Goal: Task Accomplishment & Management: Use online tool/utility

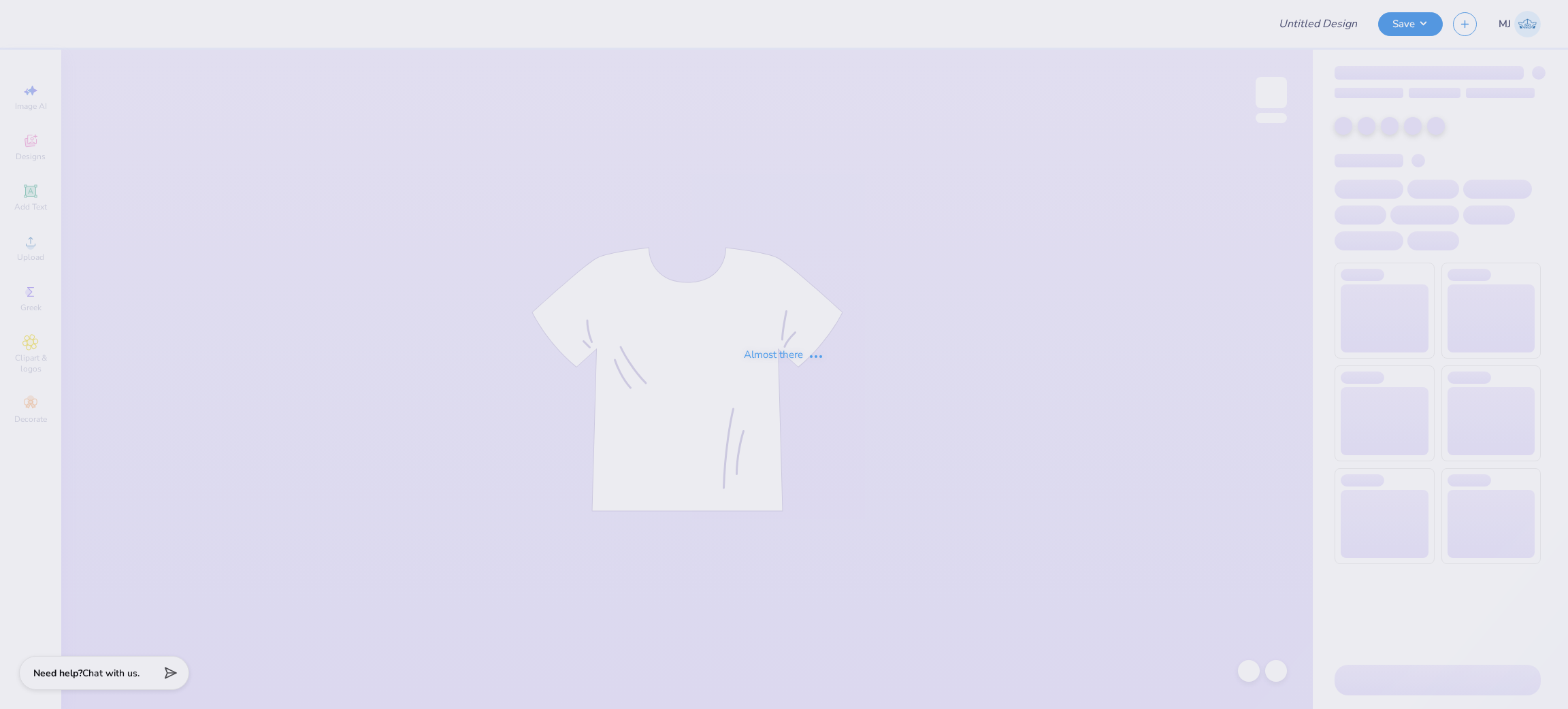
type input "Theta Bar Crawl"
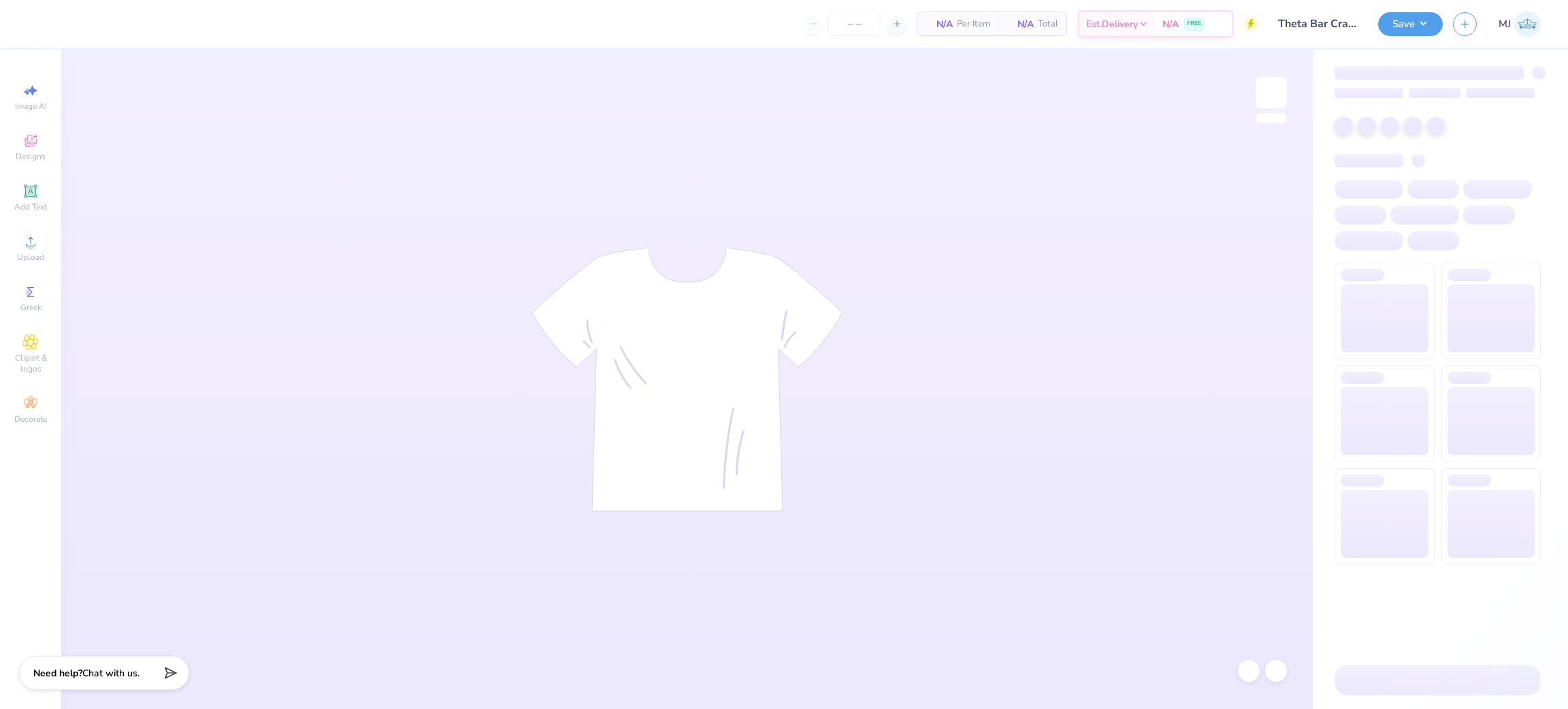
type input "24"
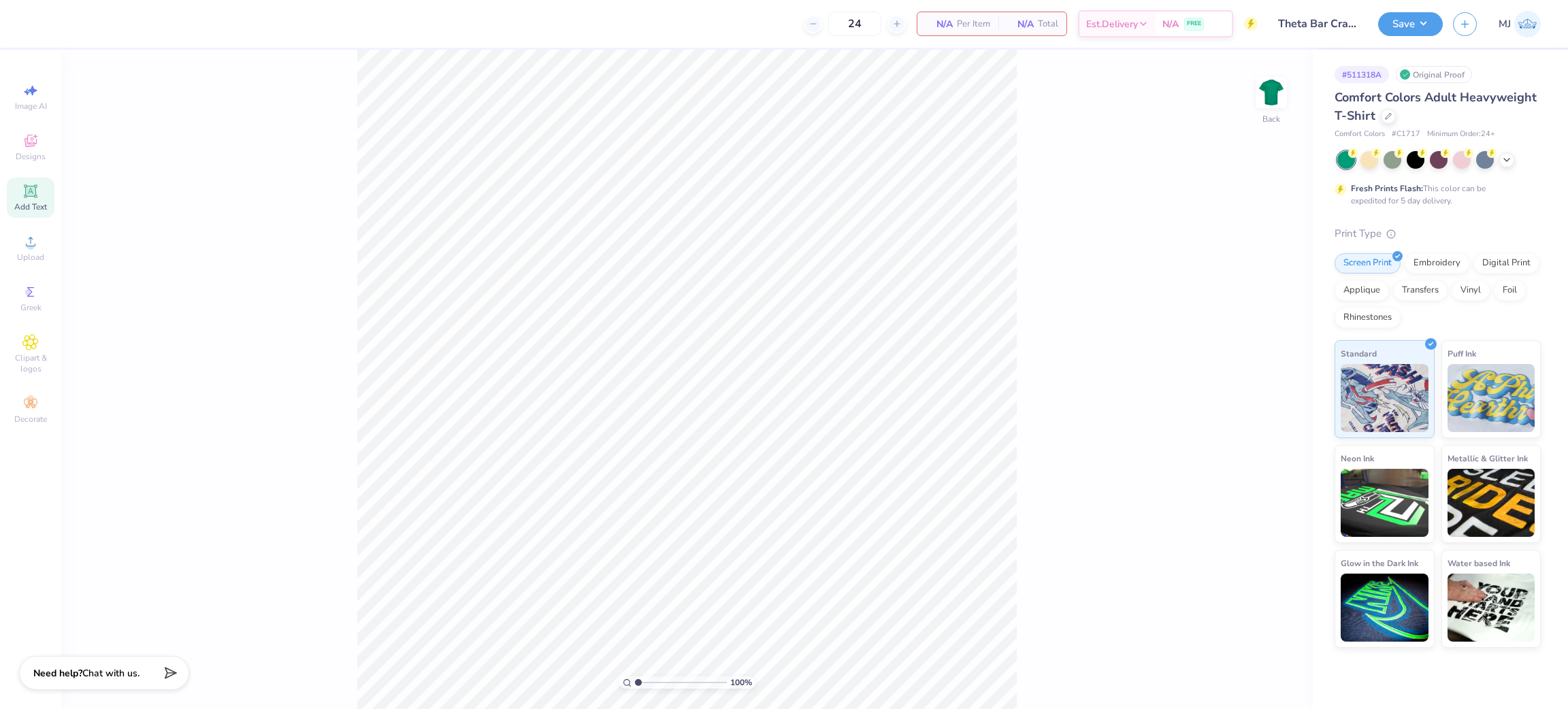
click at [28, 207] on span "Add Text" at bounding box center [30, 207] width 32 height 11
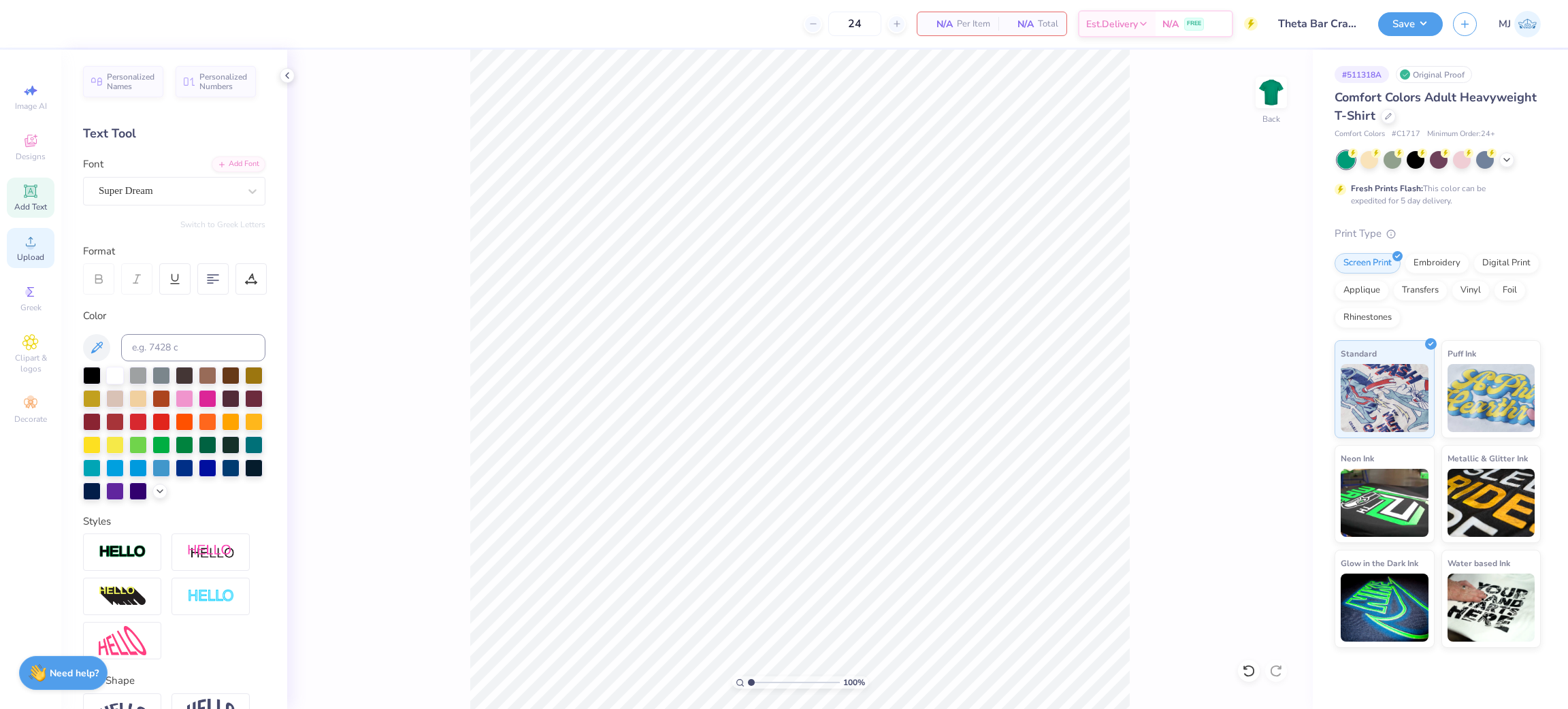
click at [32, 258] on span "Upload" at bounding box center [30, 257] width 28 height 11
click at [26, 203] on span "Add Text" at bounding box center [30, 207] width 32 height 11
click at [24, 259] on span "Upload" at bounding box center [30, 257] width 28 height 11
type input "1.77"
click at [37, 249] on icon at bounding box center [30, 241] width 17 height 17
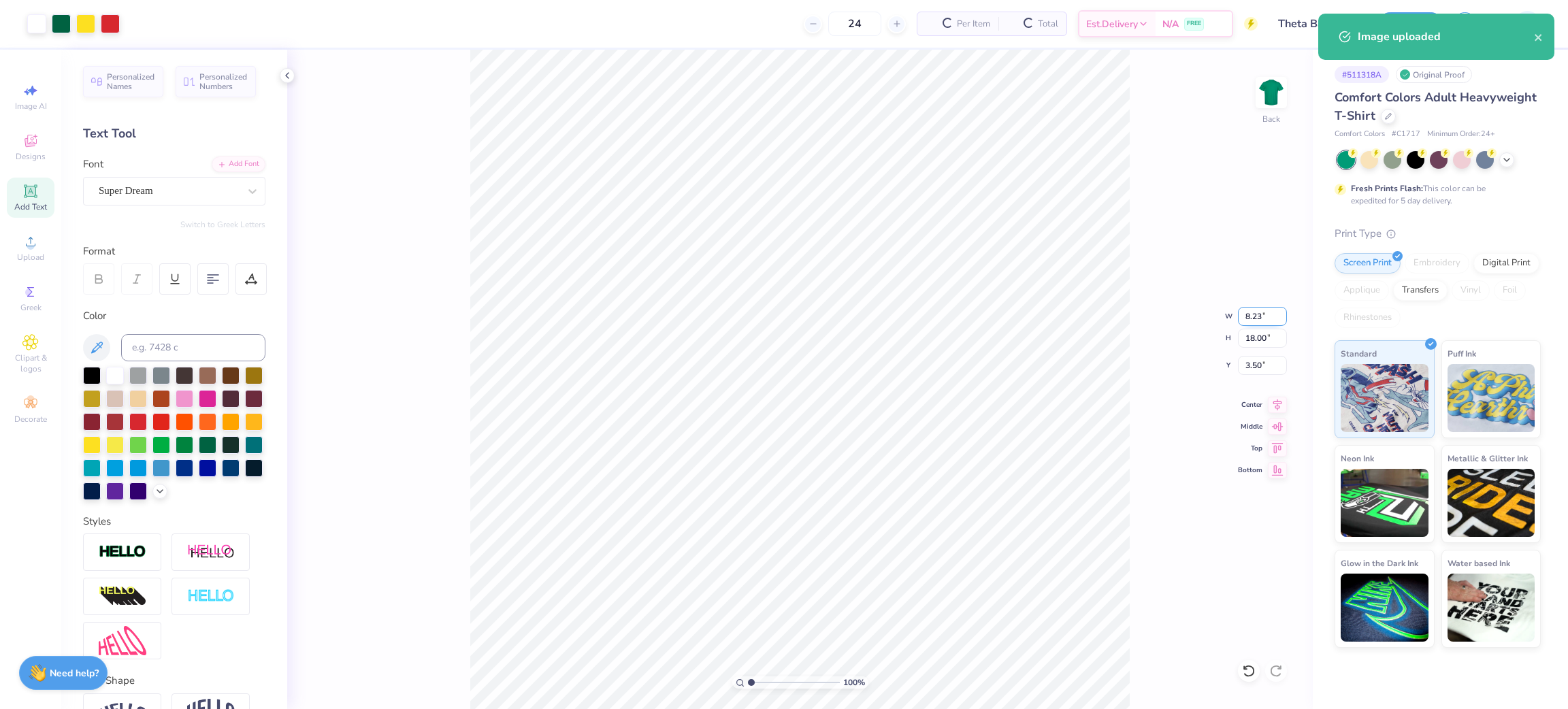
click at [1249, 312] on input "8.23" at bounding box center [1262, 316] width 49 height 19
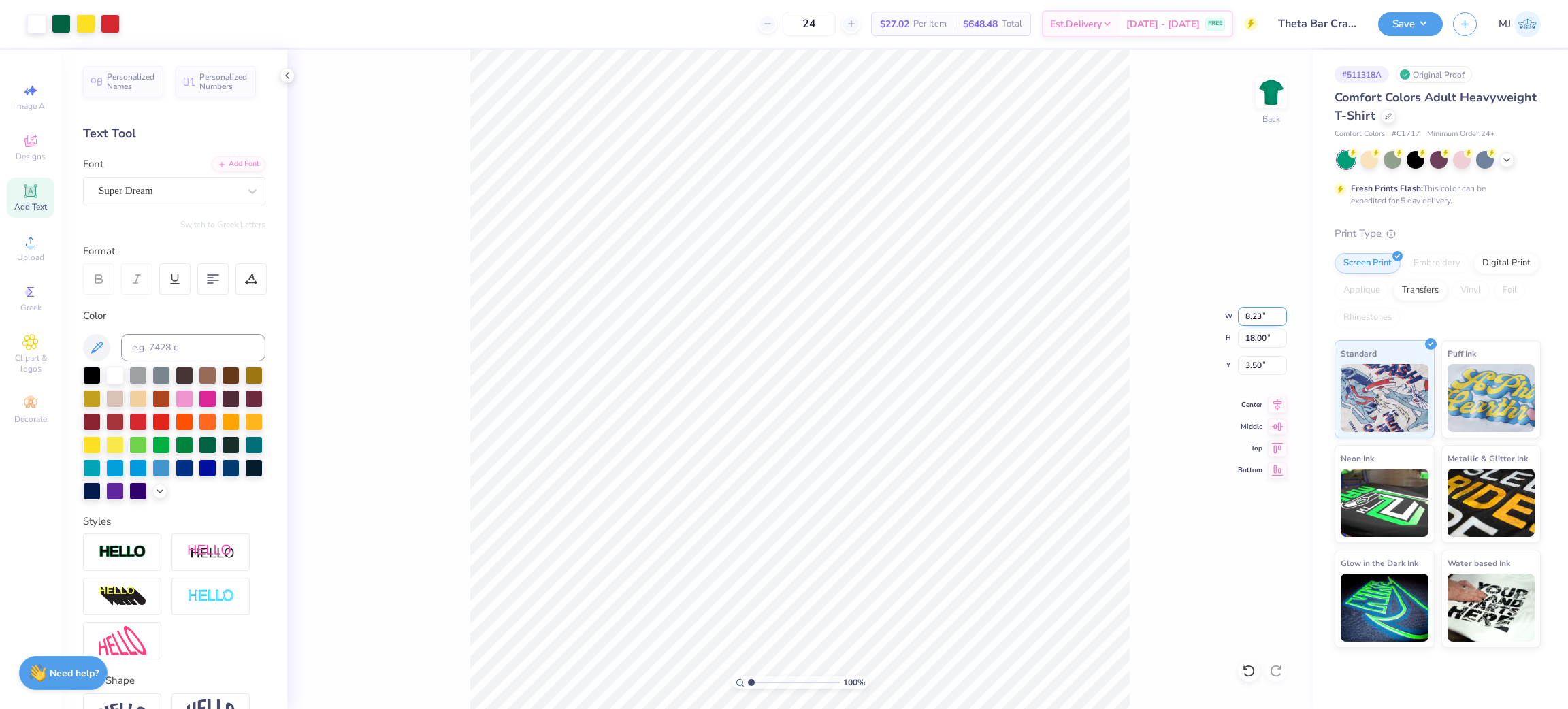
click at [1256, 315] on input "8.23" at bounding box center [1262, 316] width 49 height 19
click at [1252, 320] on input "35" at bounding box center [1262, 316] width 49 height 19
click at [1250, 320] on input "35" at bounding box center [1262, 316] width 49 height 19
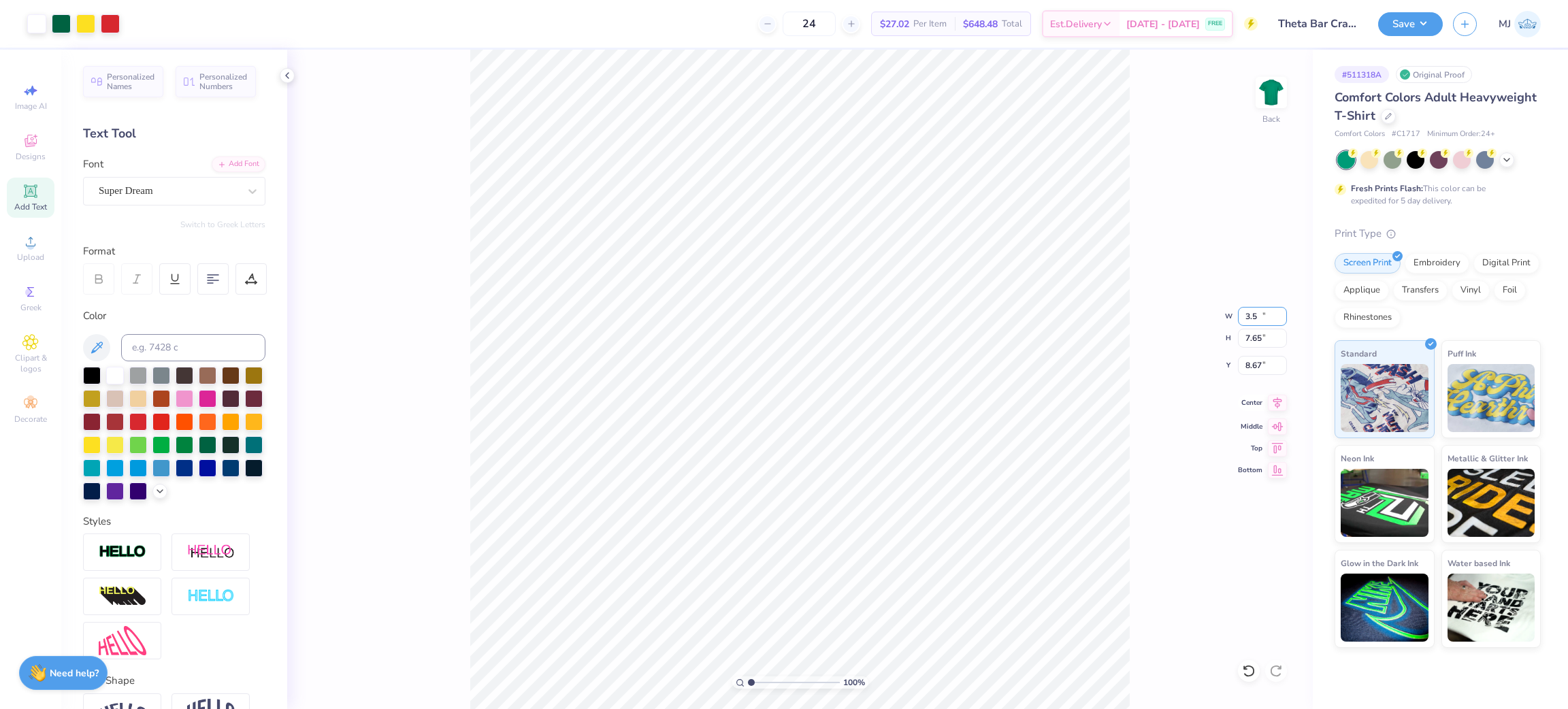
type input "3.50"
type input "7.65"
click at [1248, 366] on input "8.67" at bounding box center [1262, 365] width 49 height 19
click at [1248, 365] on input "8.67" at bounding box center [1262, 365] width 49 height 19
type input "3.00"
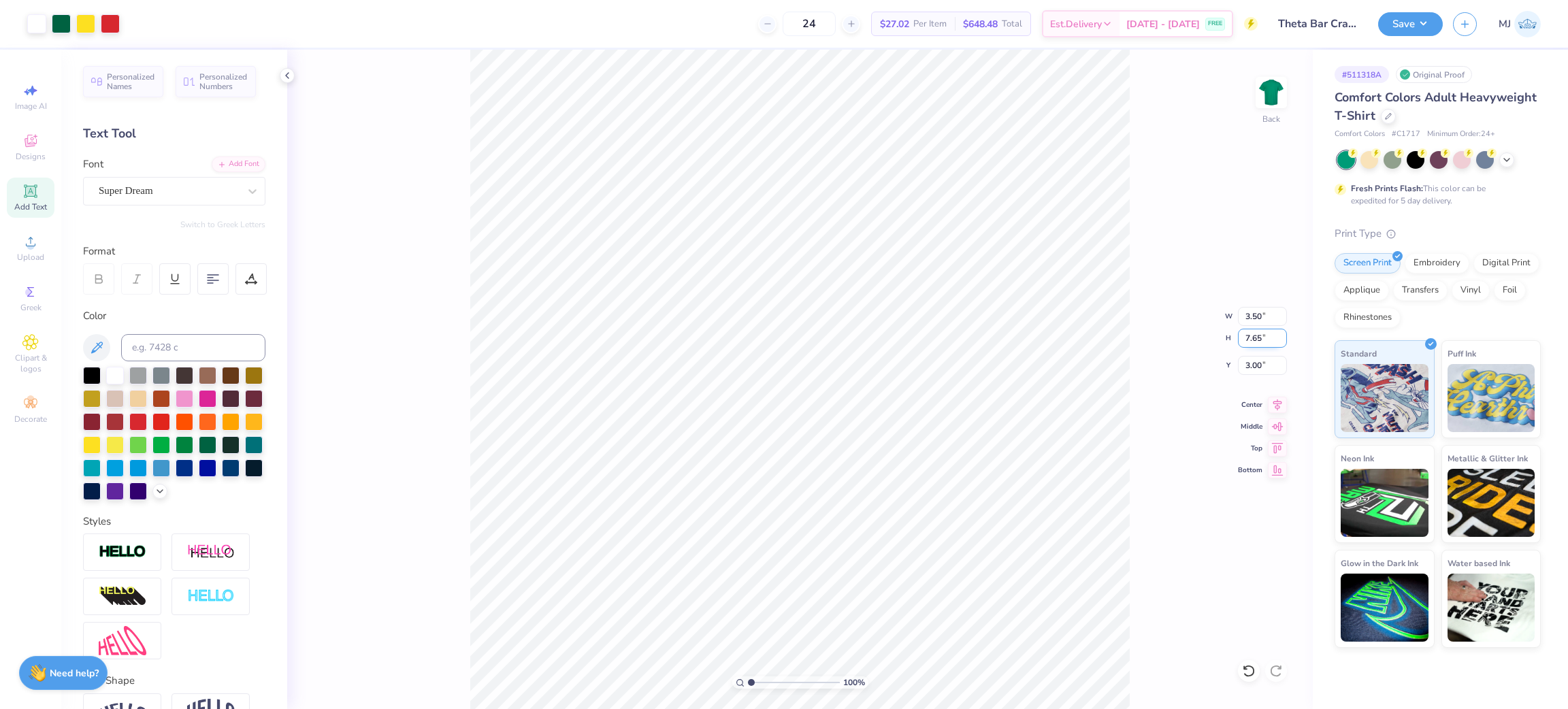
click at [1256, 334] on input "7.65" at bounding box center [1262, 337] width 49 height 19
type input "3.5"
type input "1.60"
type input "3.50"
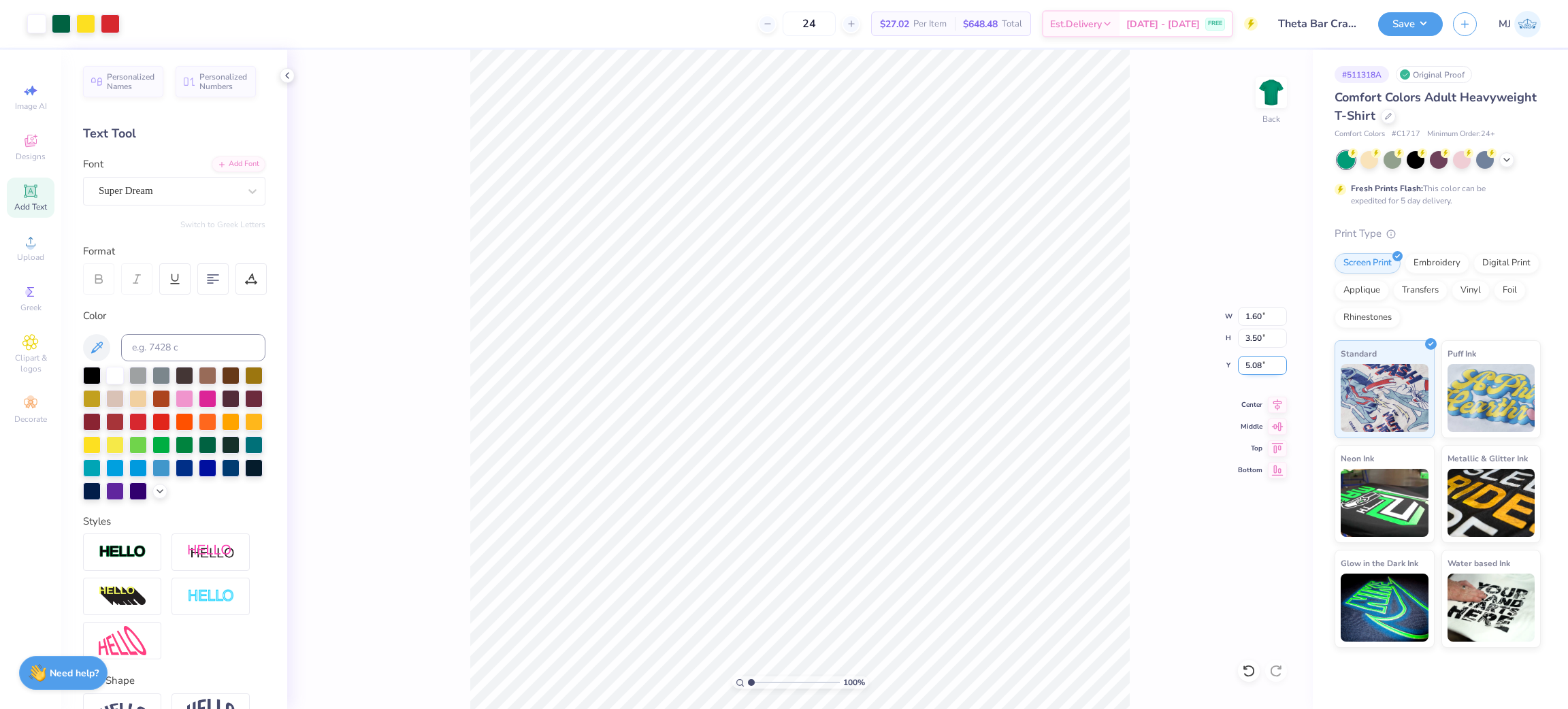
click at [1250, 369] on input "5.08" at bounding box center [1262, 365] width 49 height 19
click at [1250, 368] on input "5.08" at bounding box center [1262, 365] width 49 height 19
type input "3.00"
click at [285, 79] on icon at bounding box center [287, 75] width 11 height 11
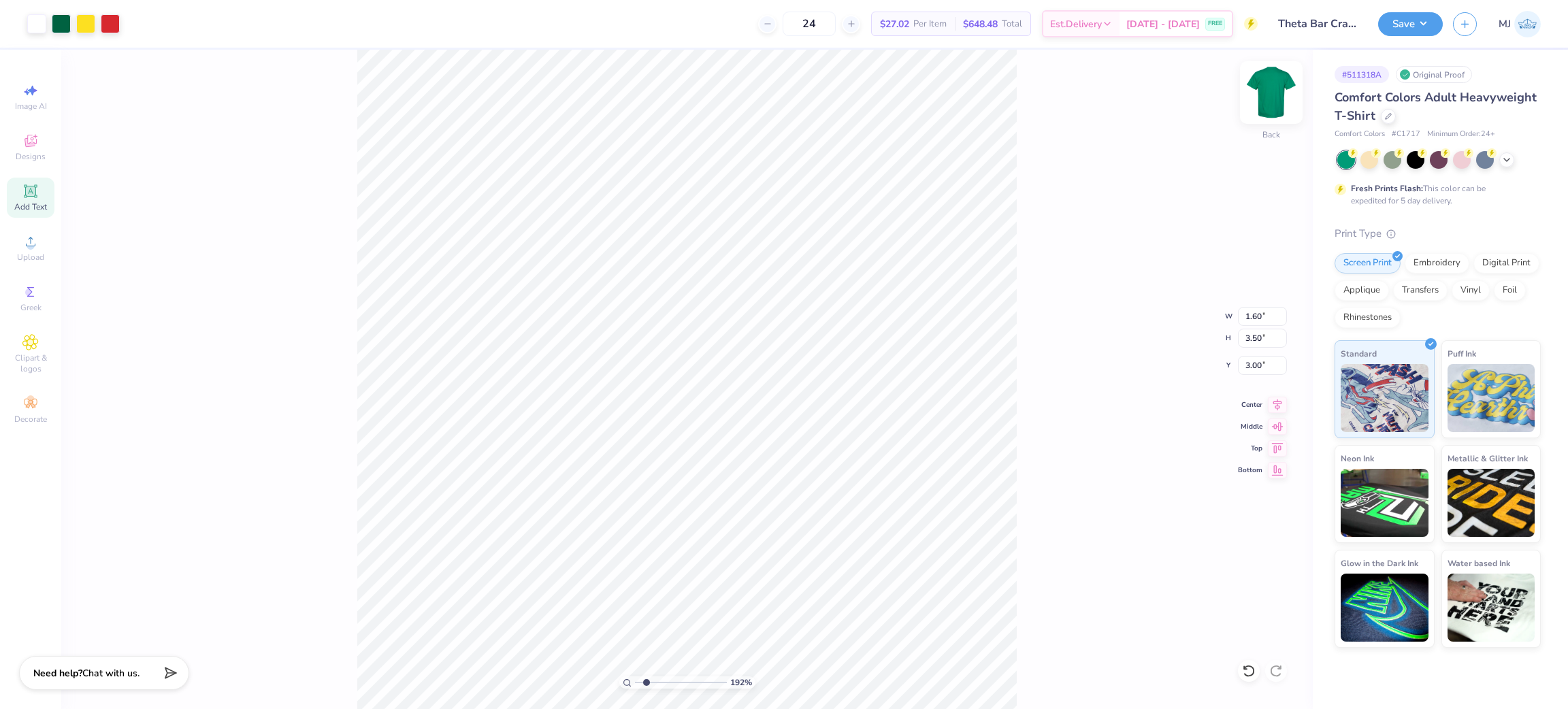
click at [1269, 102] on img at bounding box center [1270, 91] width 54 height 54
click at [15, 256] on div "Upload" at bounding box center [30, 248] width 47 height 40
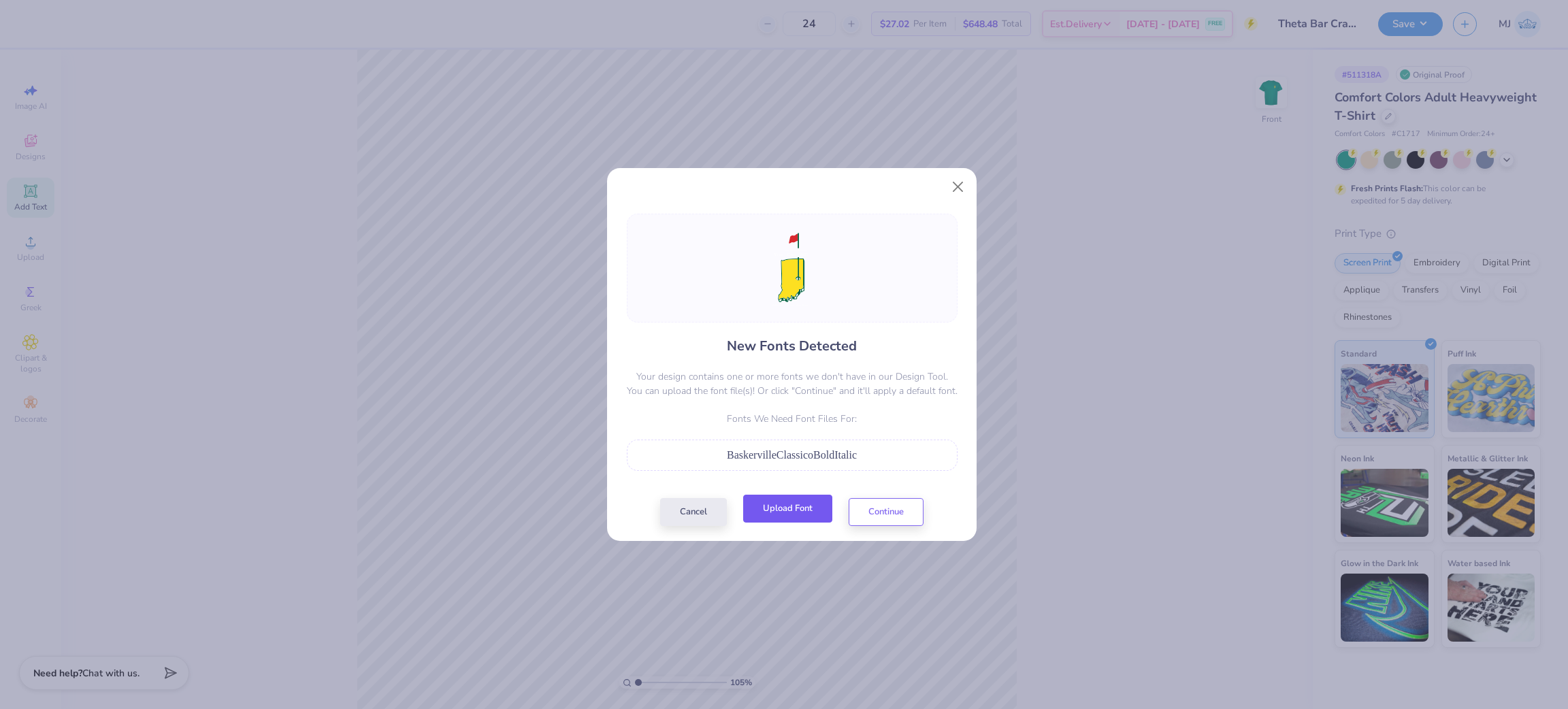
click at [783, 514] on button "Upload Font" at bounding box center [787, 508] width 89 height 28
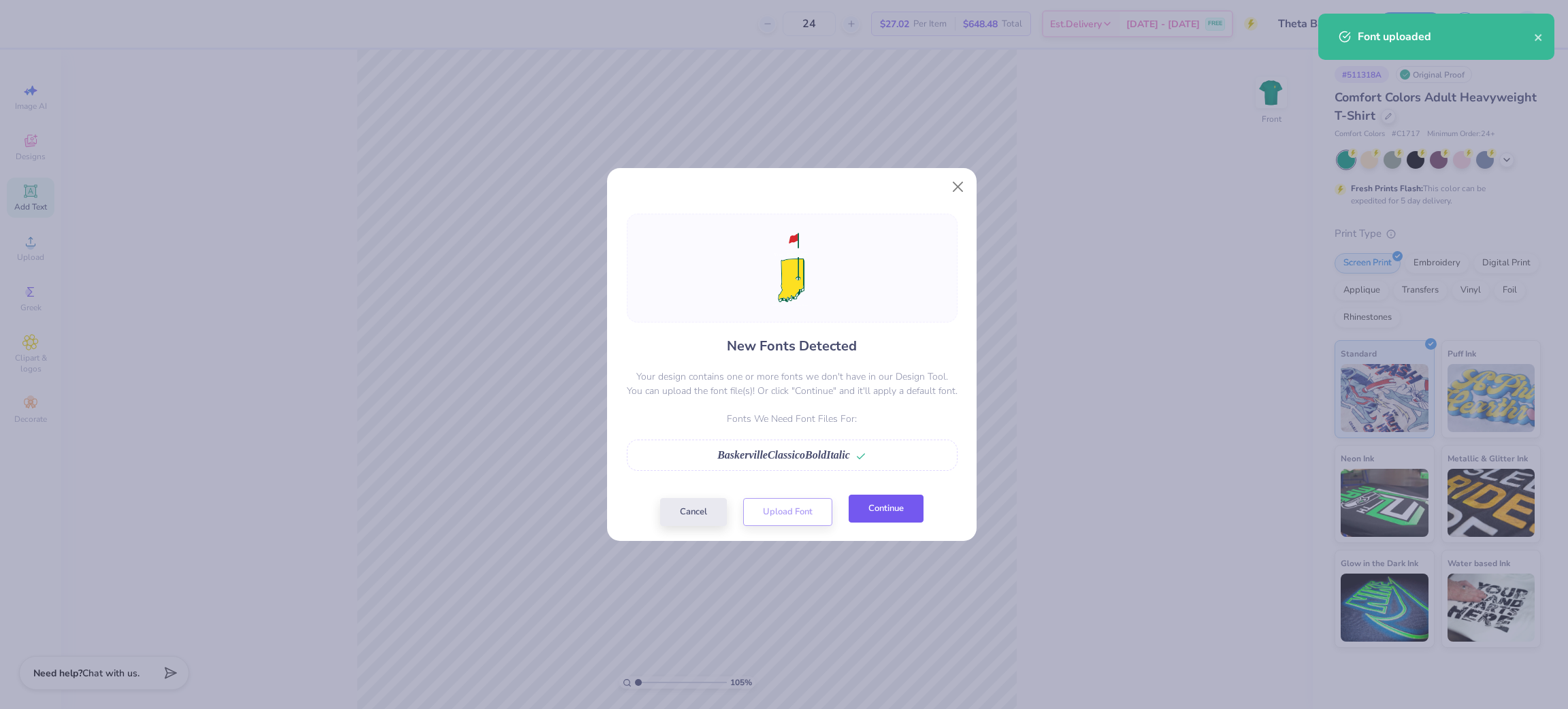
click at [869, 516] on button "Continue" at bounding box center [886, 508] width 75 height 28
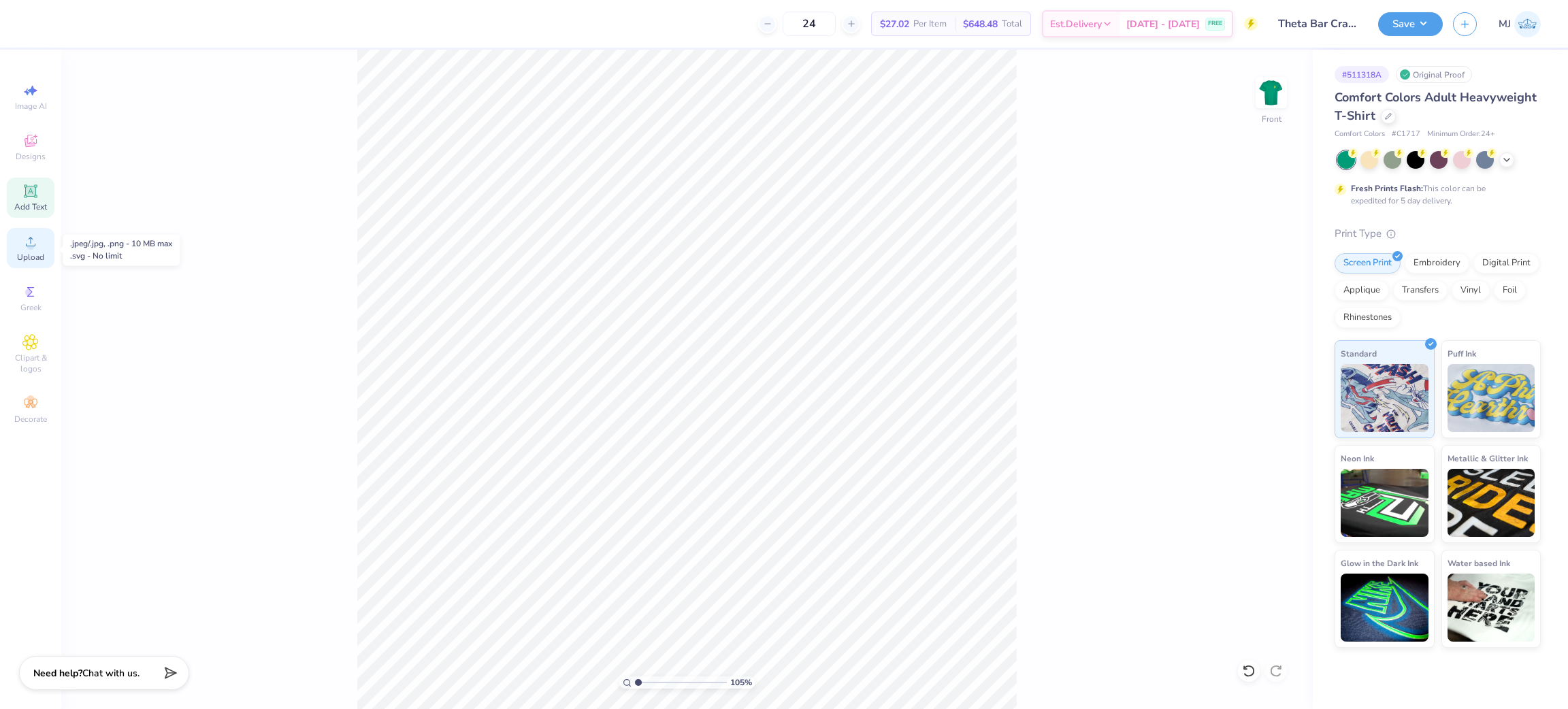
click at [38, 242] on div "Upload" at bounding box center [30, 248] width 47 height 40
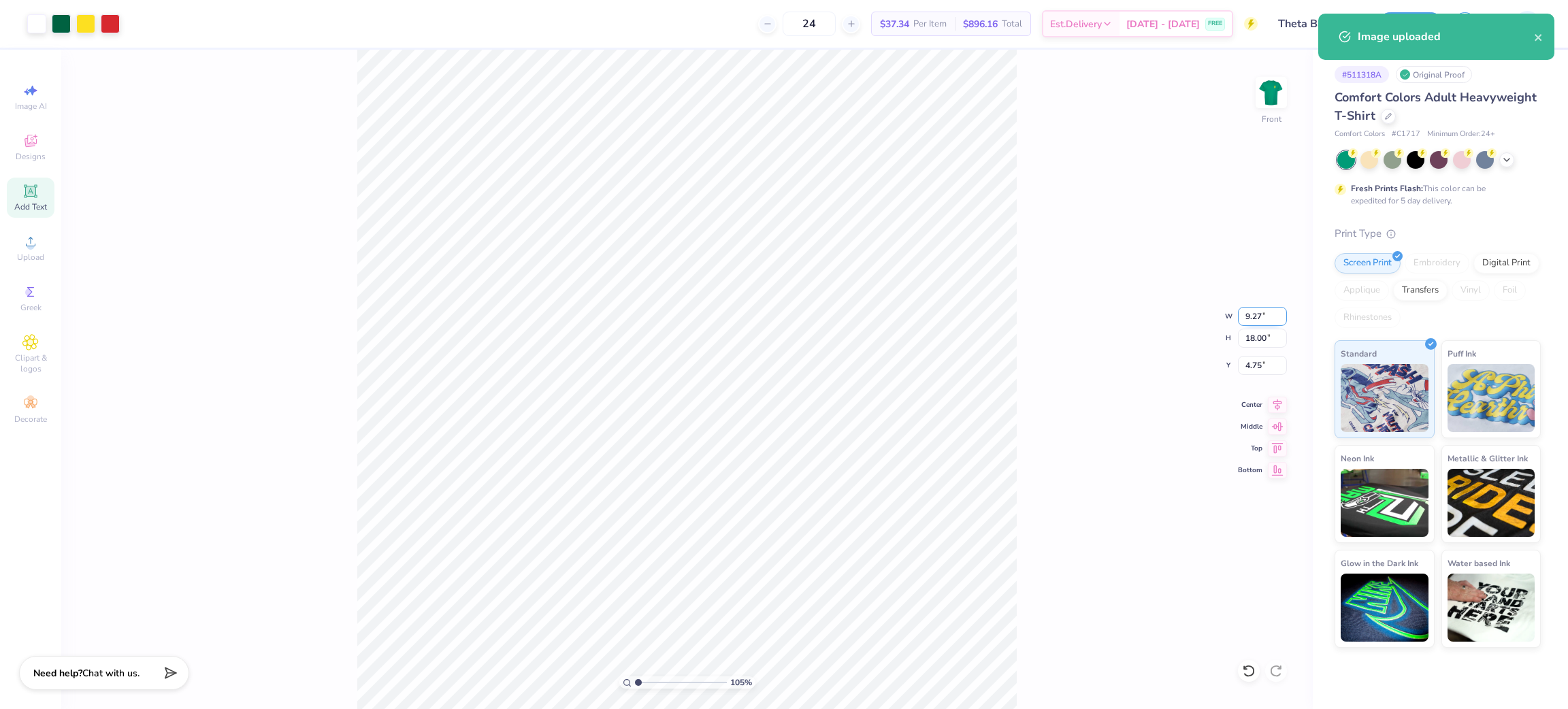
type input "1.05280649388437"
click at [1254, 336] on input "18.00" at bounding box center [1262, 337] width 49 height 19
click at [1254, 335] on input "18.00" at bounding box center [1262, 337] width 49 height 19
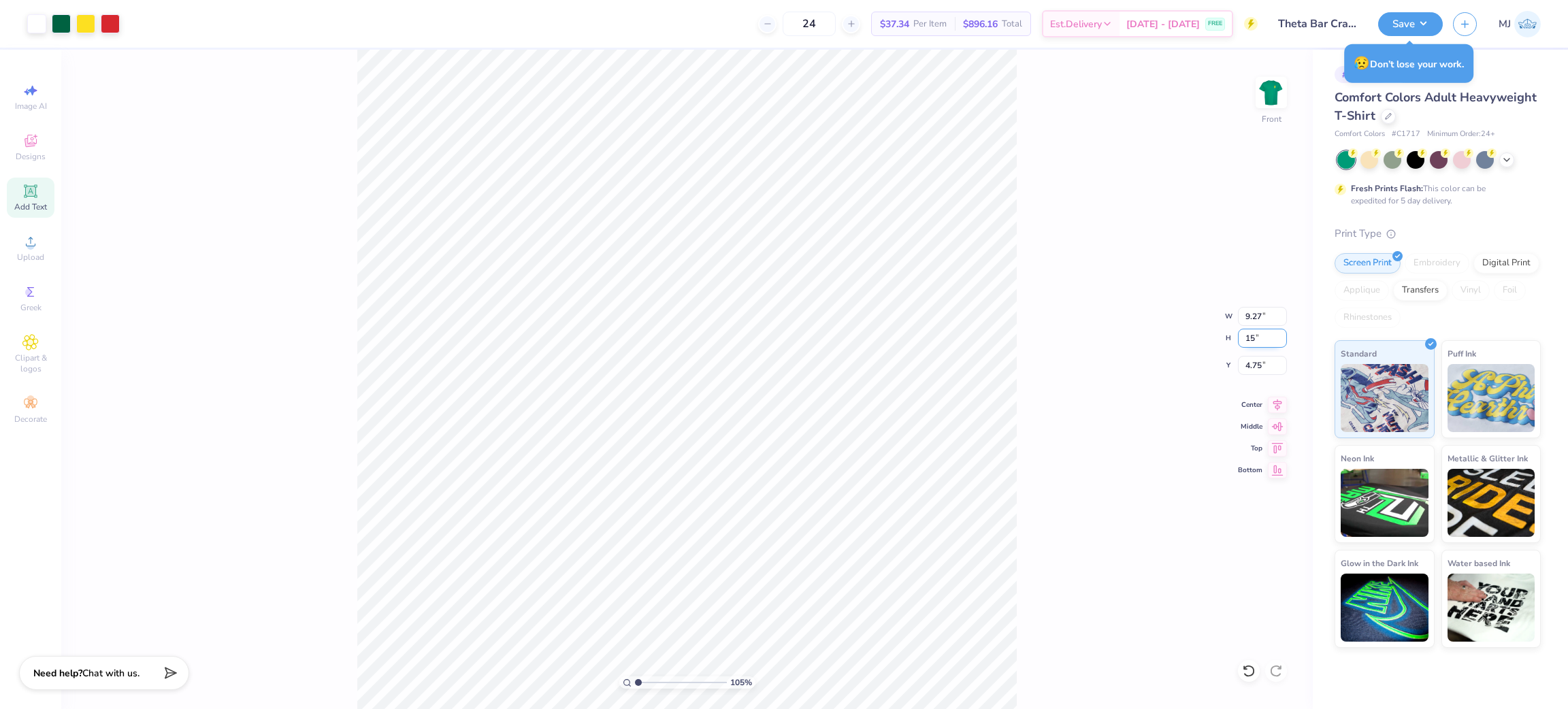
type input "15"
type input "1.05280649388437"
type input "7.72"
type input "15.00"
type input "6.25"
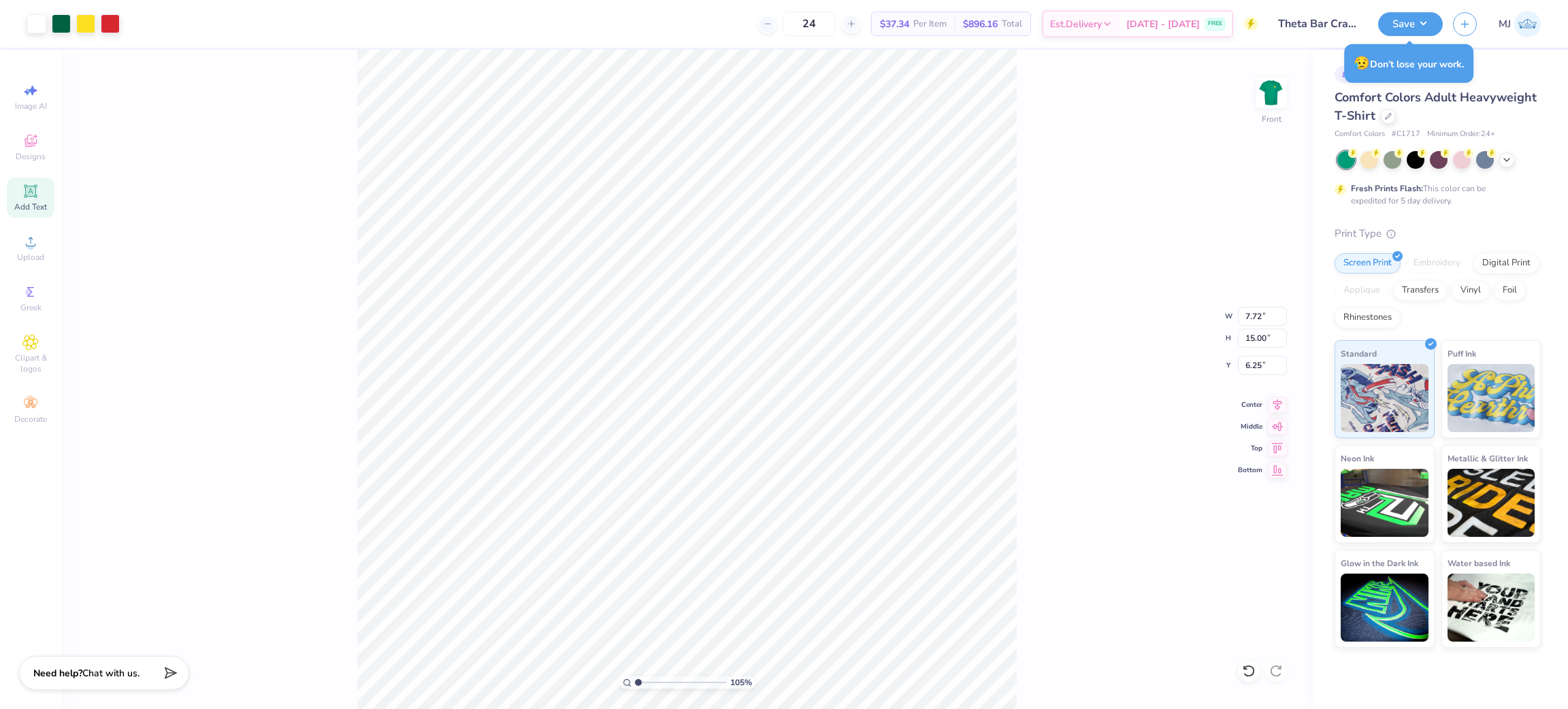
click at [1074, 366] on div "105 % Front W 7.72 7.72 " H 15.00 15.00 " Y 6.25 6.25 " Center Middle Top Bottom" at bounding box center [686, 380] width 1251 height 660
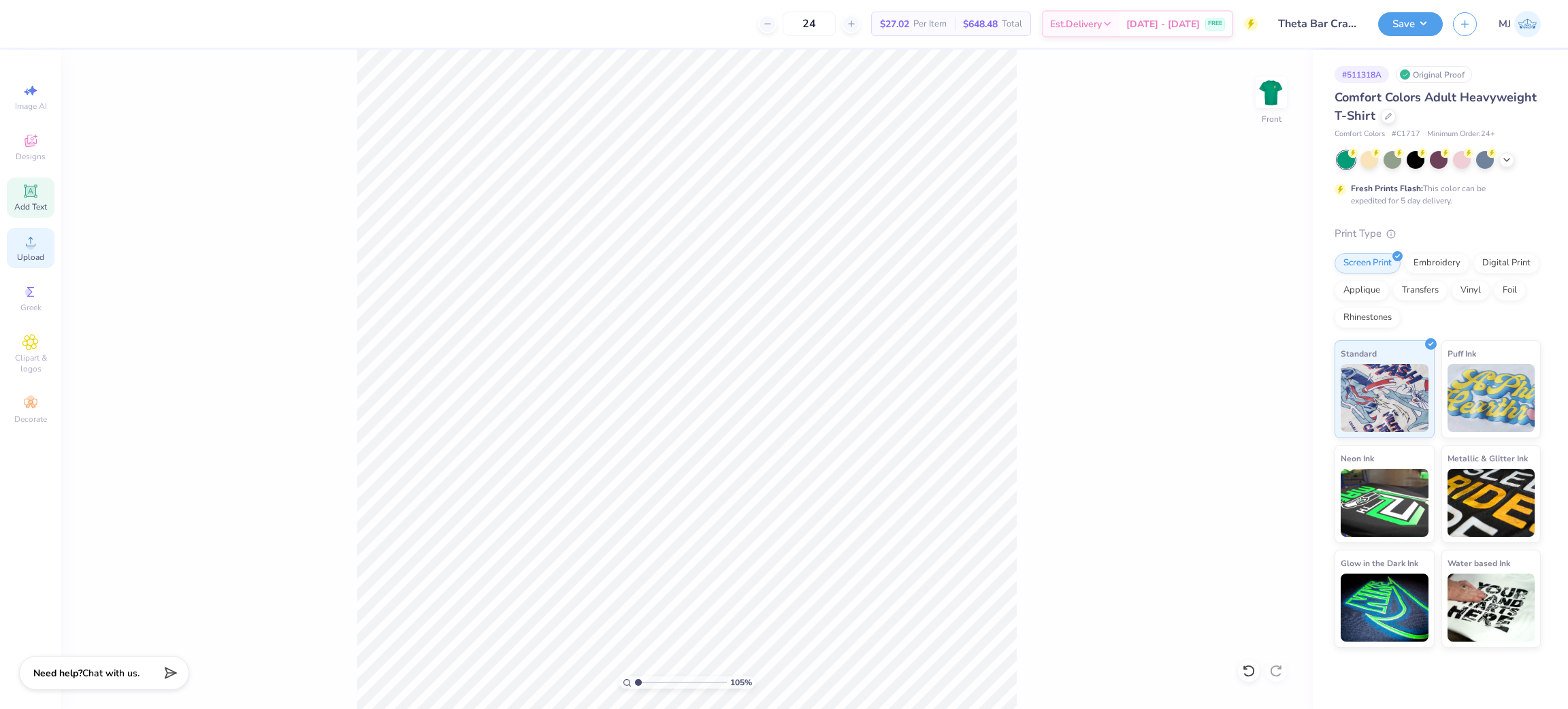
click at [34, 250] on icon at bounding box center [30, 241] width 17 height 17
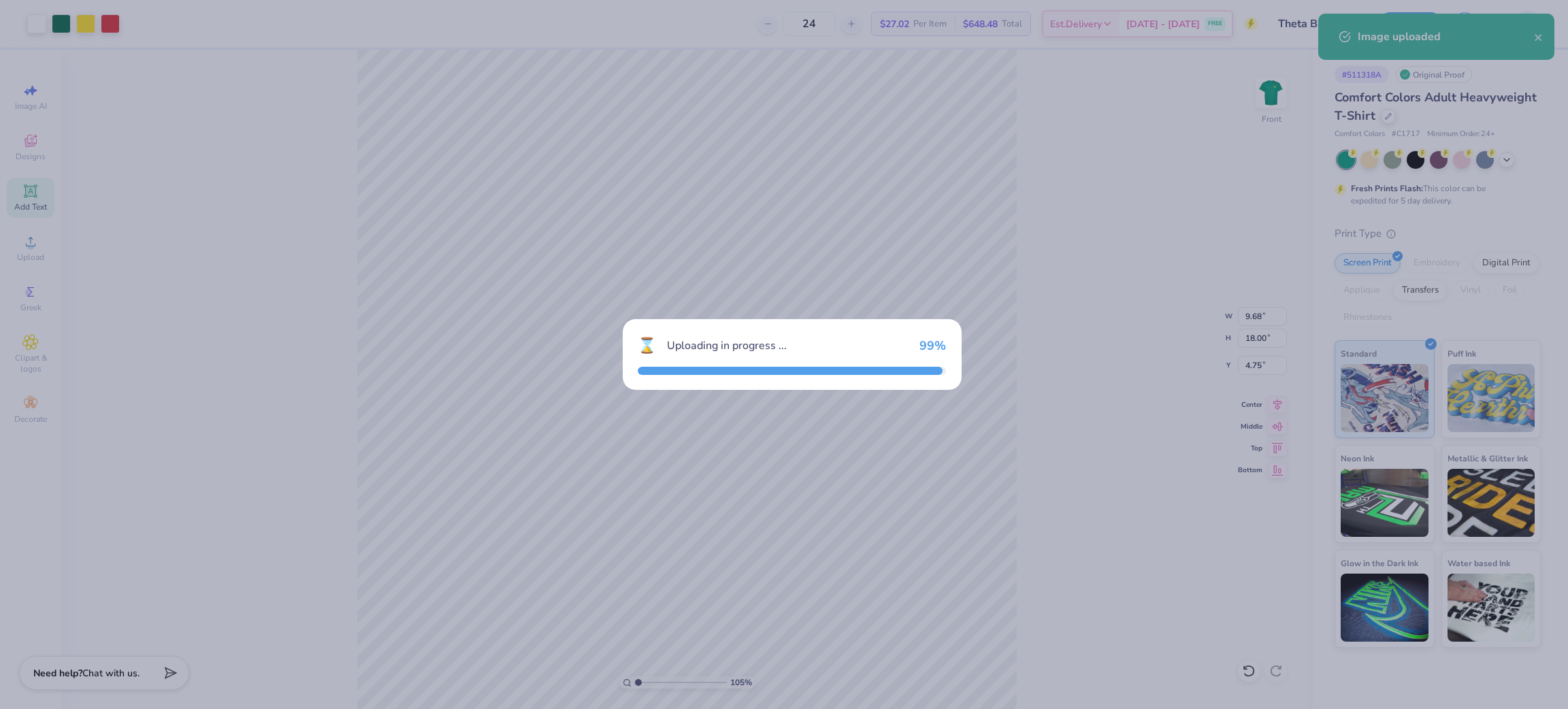
type input "1.05280649388437"
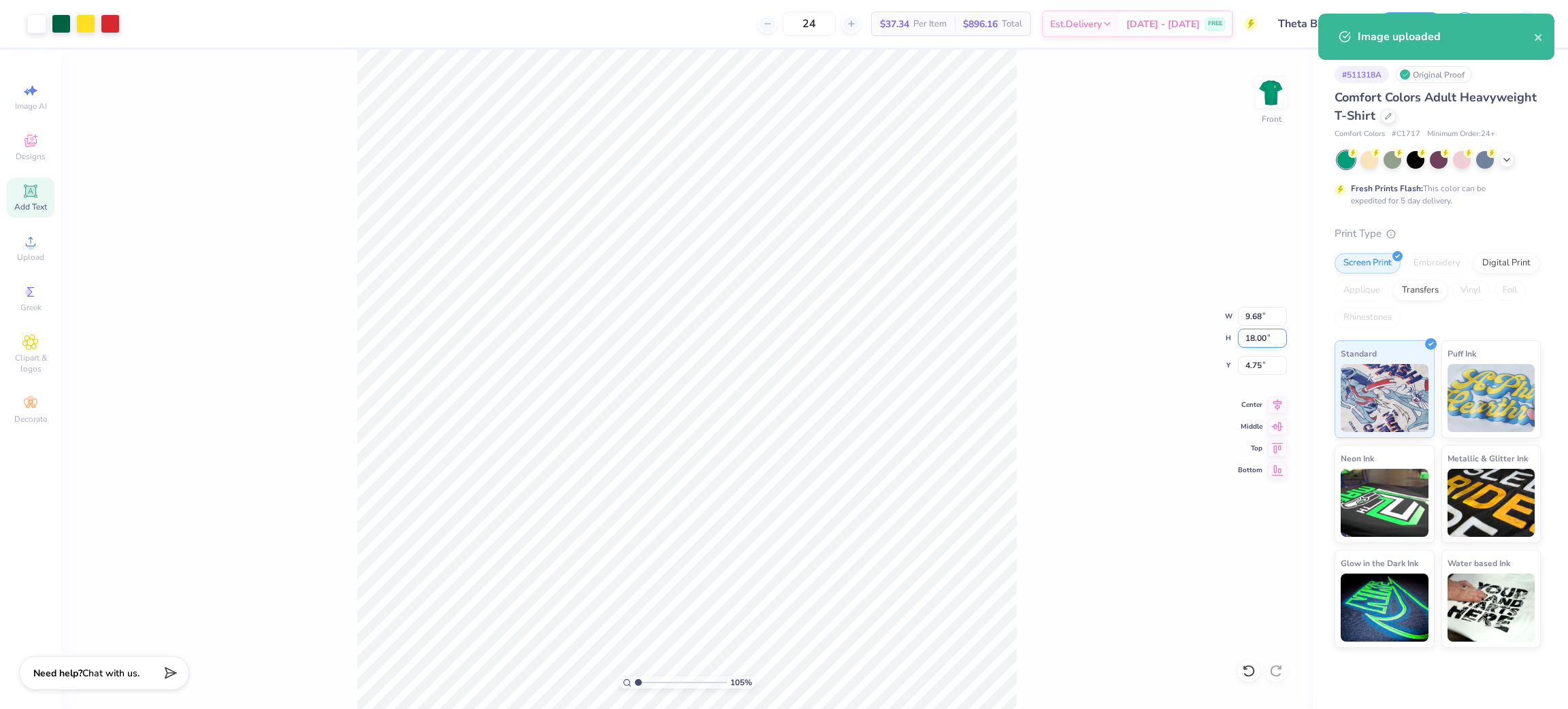
click at [1256, 333] on input "18.00" at bounding box center [1262, 337] width 49 height 19
click at [1256, 332] on input "18.00" at bounding box center [1262, 337] width 49 height 19
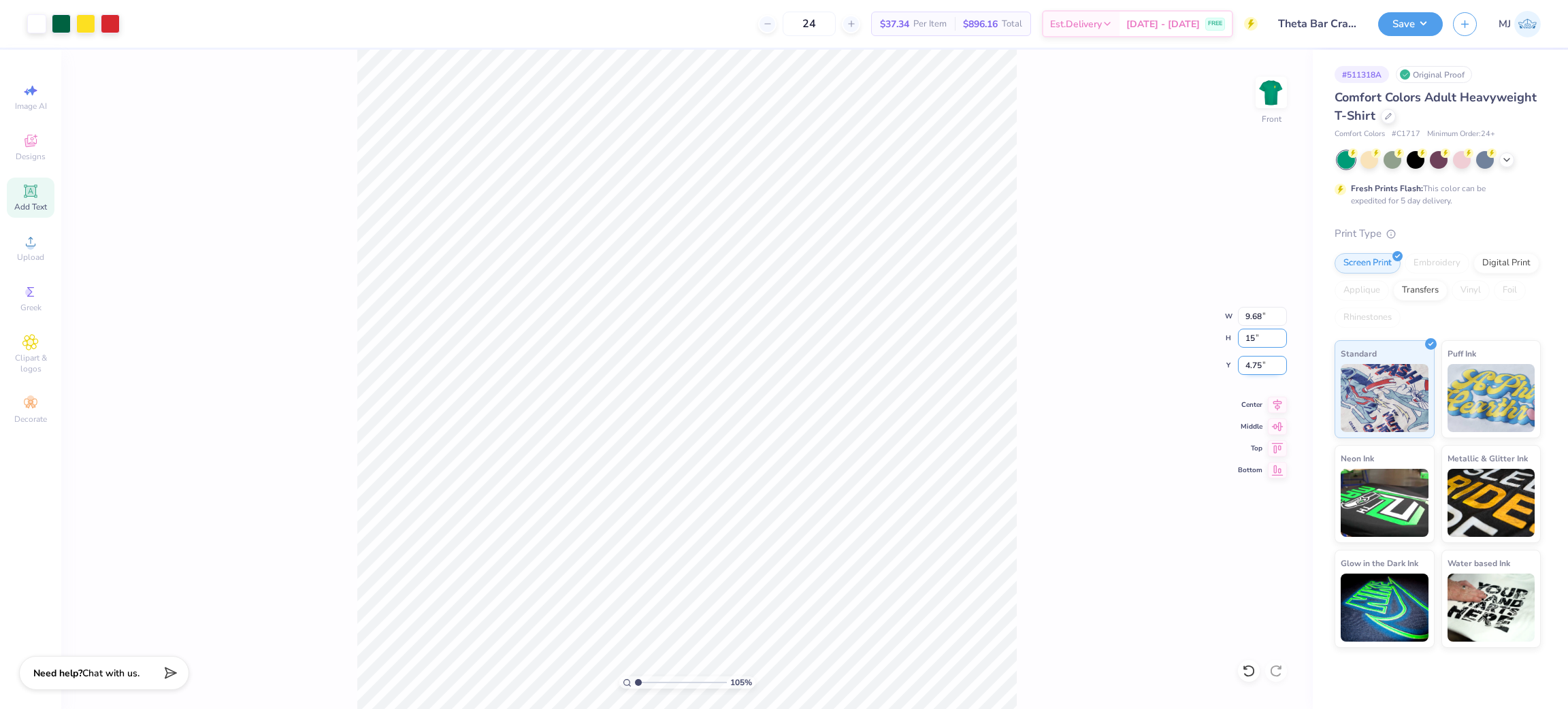
type input "15"
type input "1.05280649388437"
type input "8.07"
type input "15.00"
click at [1248, 366] on input "6.25" at bounding box center [1262, 365] width 49 height 19
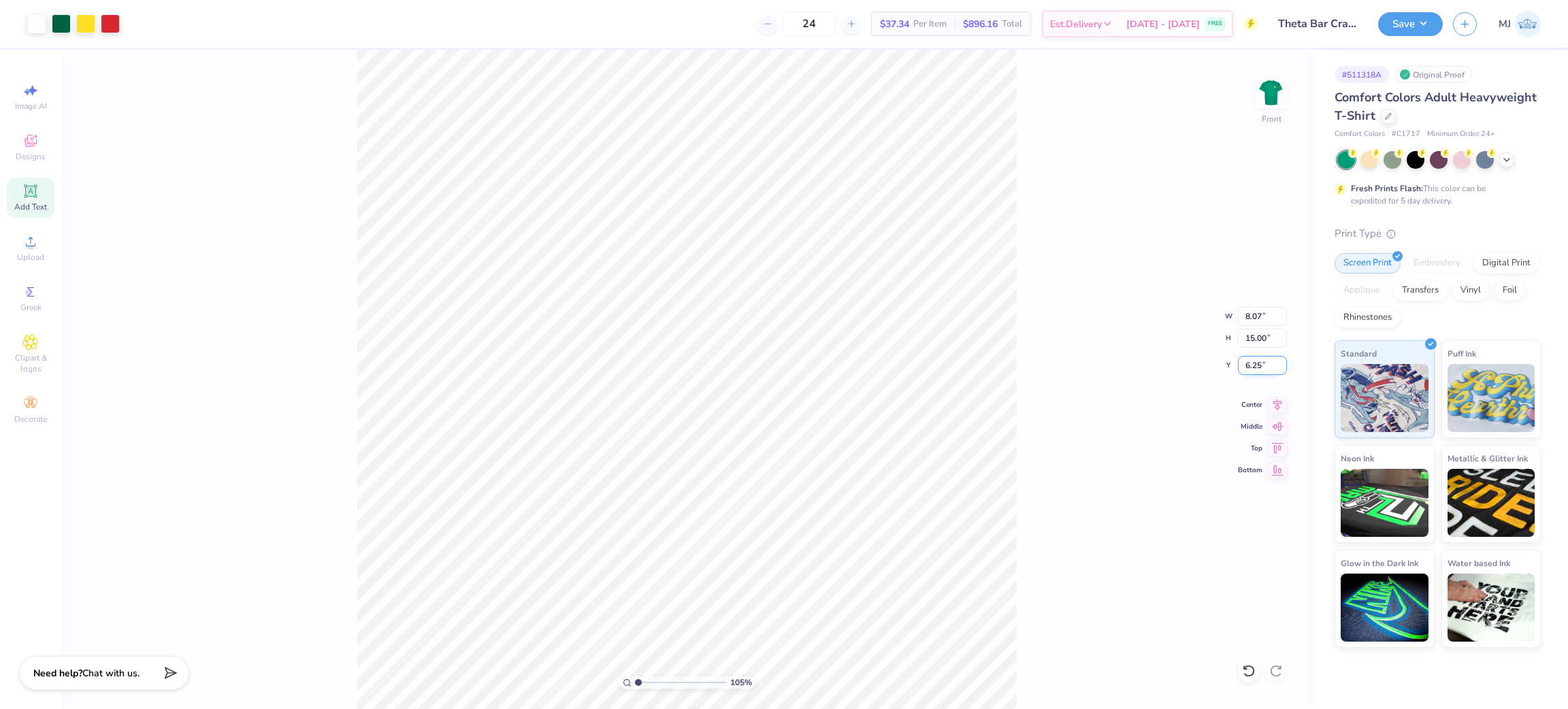
click at [1248, 366] on input "6.25" at bounding box center [1262, 365] width 49 height 19
type input "3"
type input "1.05280649388437"
type input "3.00"
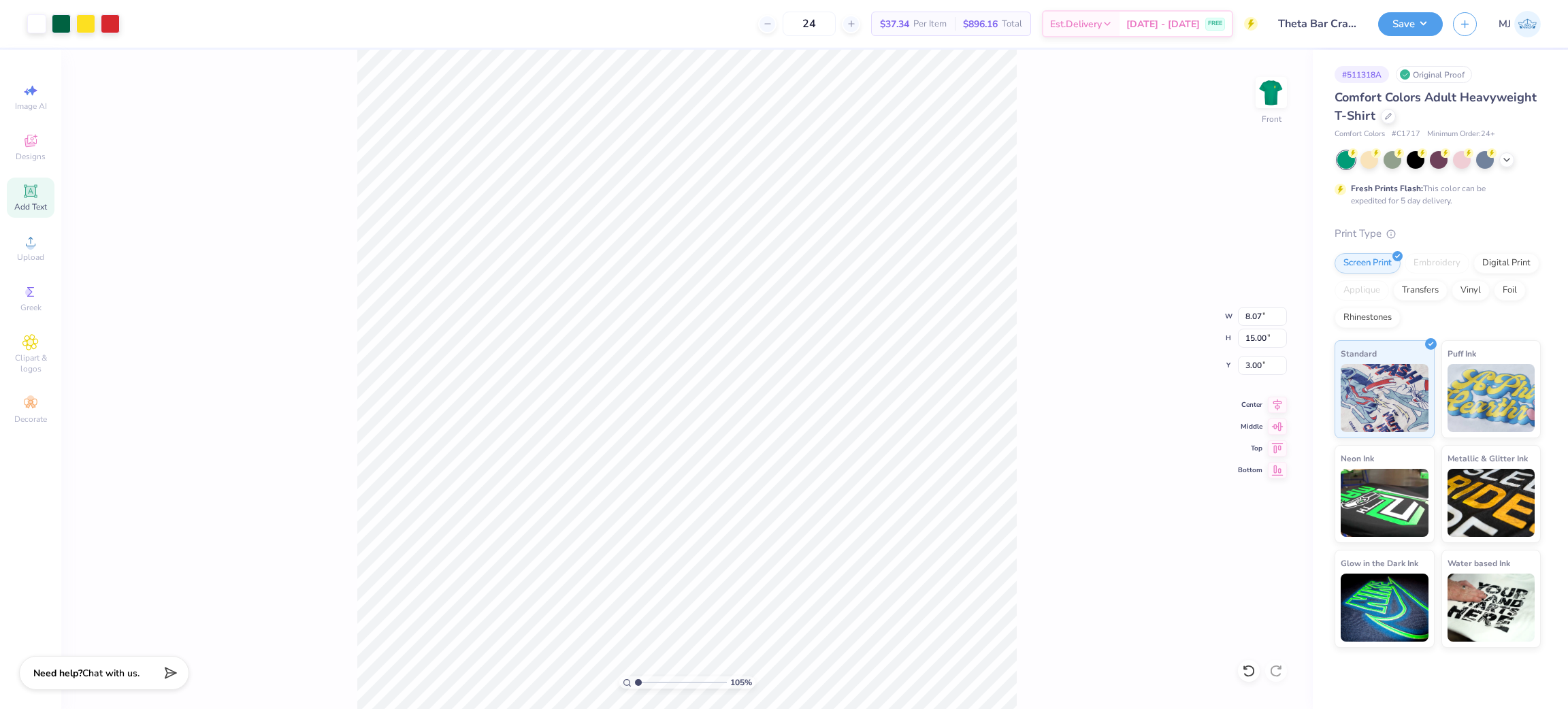
click at [1107, 239] on div "105 % Front W 8.07 8.07 " H 15.00 15.00 " Y 3.00 3.00 " Center Middle Top Bottom" at bounding box center [686, 380] width 1251 height 660
click at [1426, 26] on button "Save" at bounding box center [1411, 22] width 65 height 24
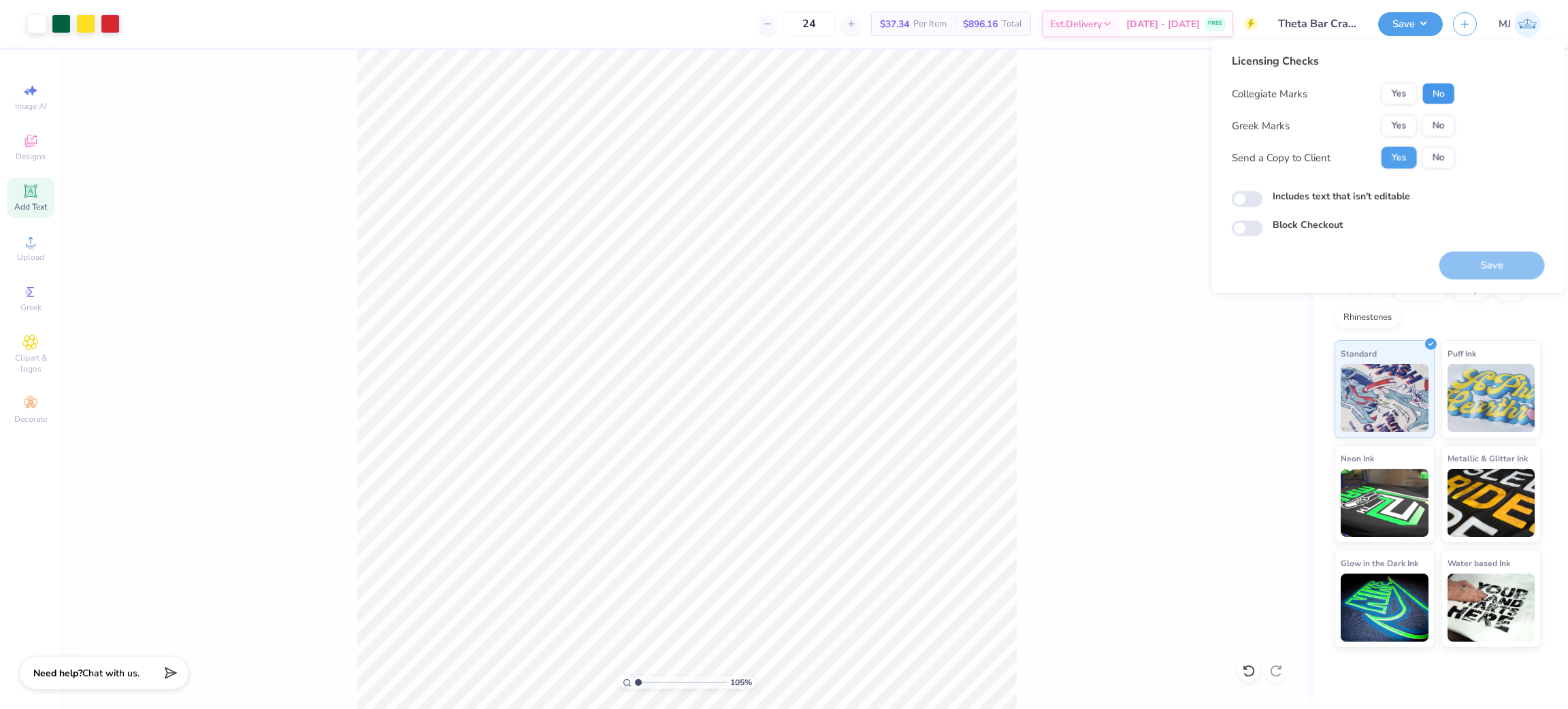
click at [1430, 94] on button "No" at bounding box center [1438, 93] width 32 height 22
click at [1398, 125] on button "Yes" at bounding box center [1399, 126] width 35 height 22
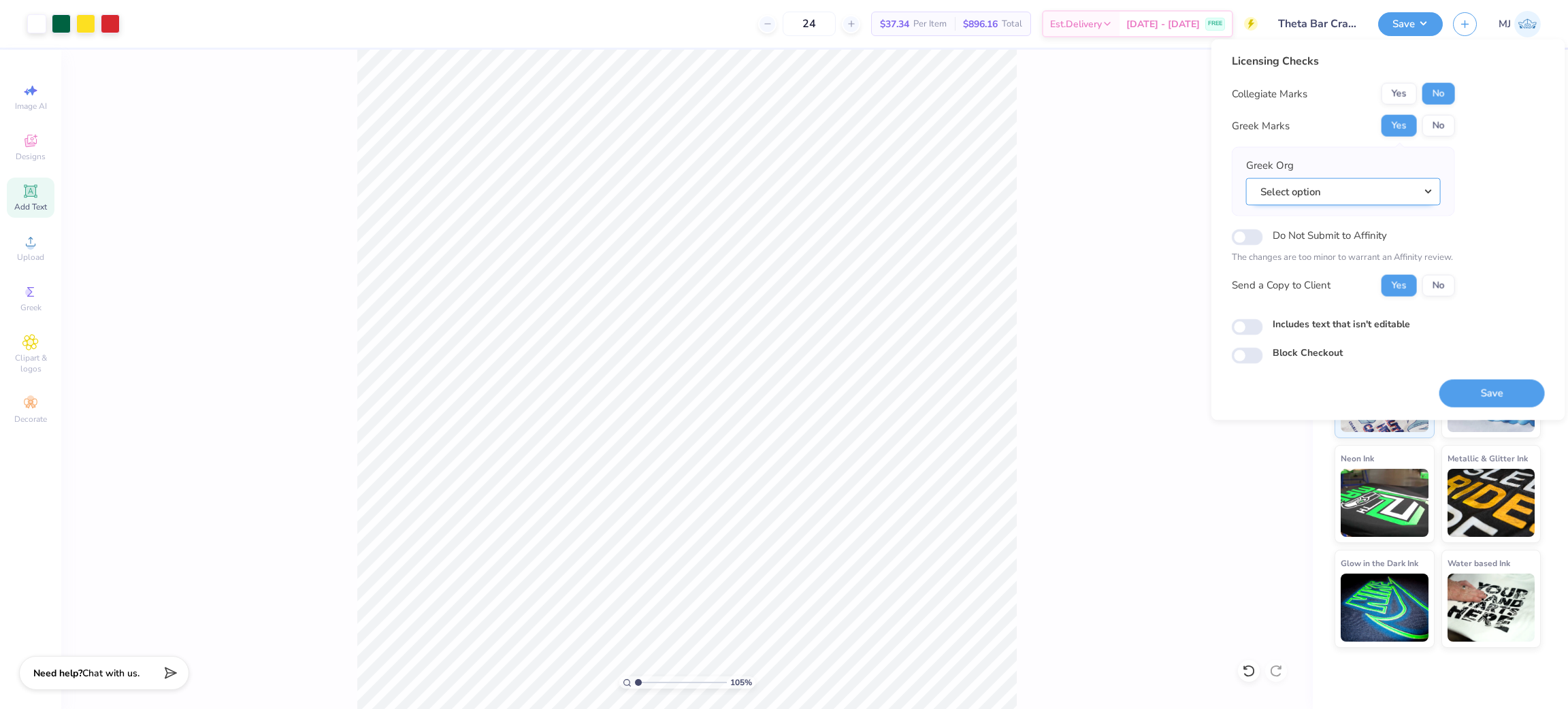
click at [1420, 192] on button "Select option" at bounding box center [1343, 192] width 195 height 28
click at [1365, 301] on link "Kappa Alpha Theta" at bounding box center [1343, 302] width 184 height 23
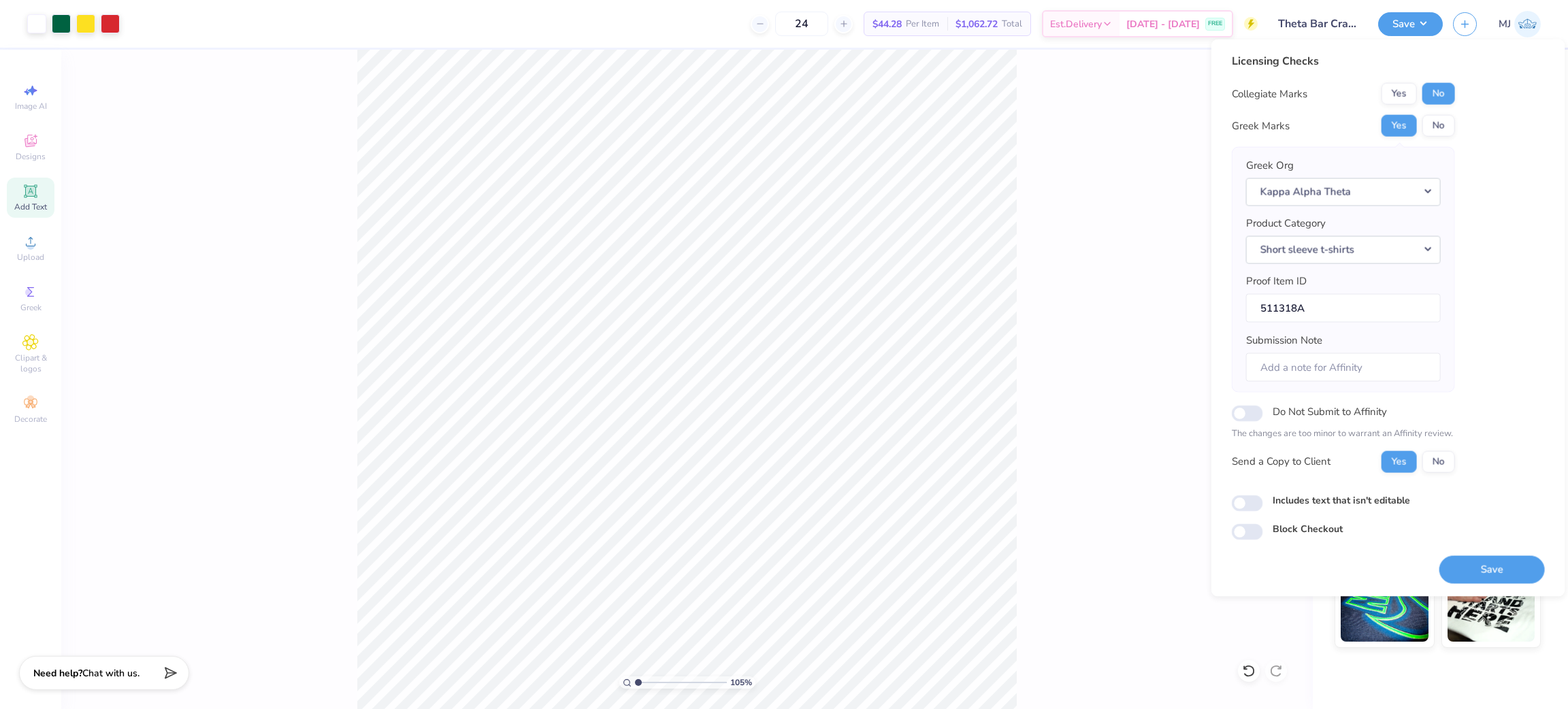
click at [1054, 196] on div "105 % Front" at bounding box center [686, 380] width 1251 height 660
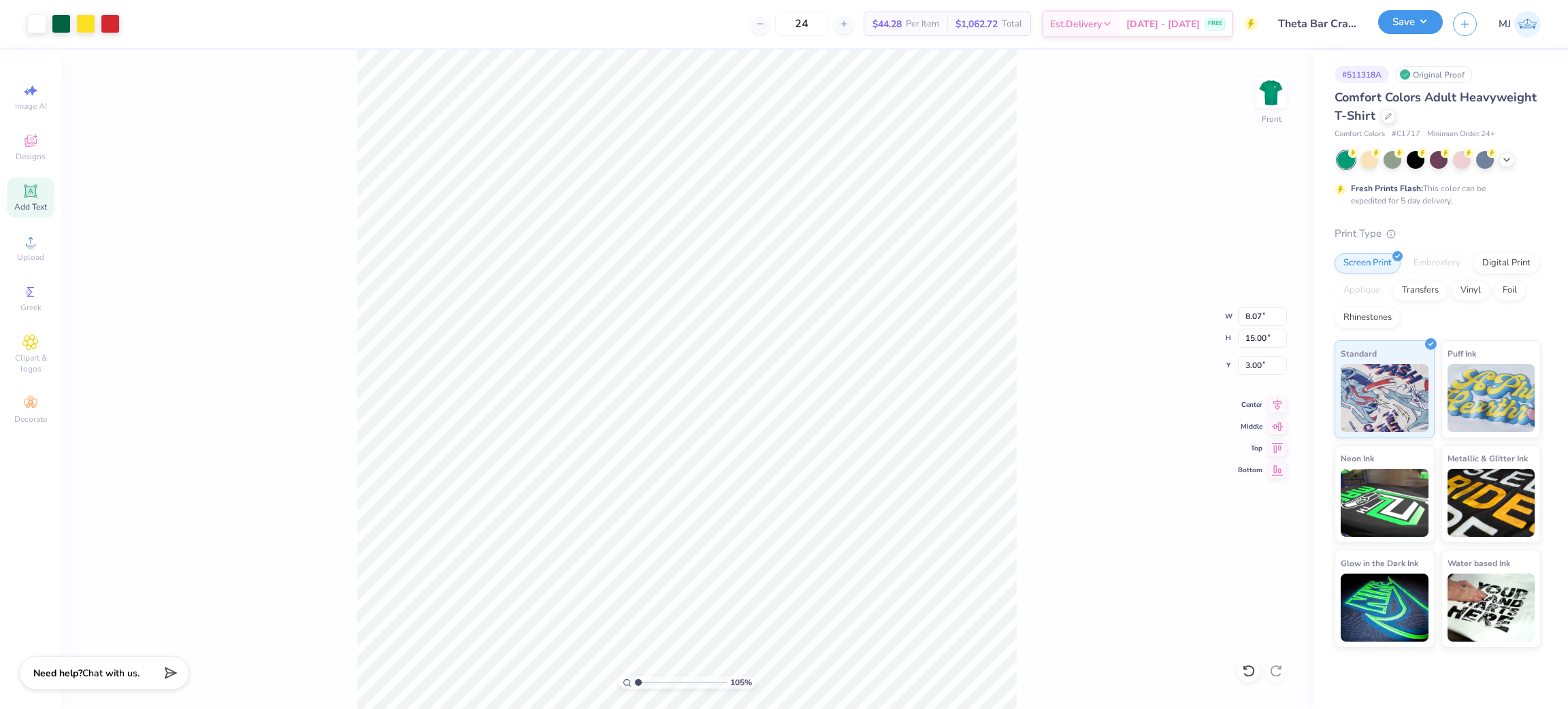
click at [1427, 28] on button "Save" at bounding box center [1411, 22] width 65 height 24
type input "1.05280649388437"
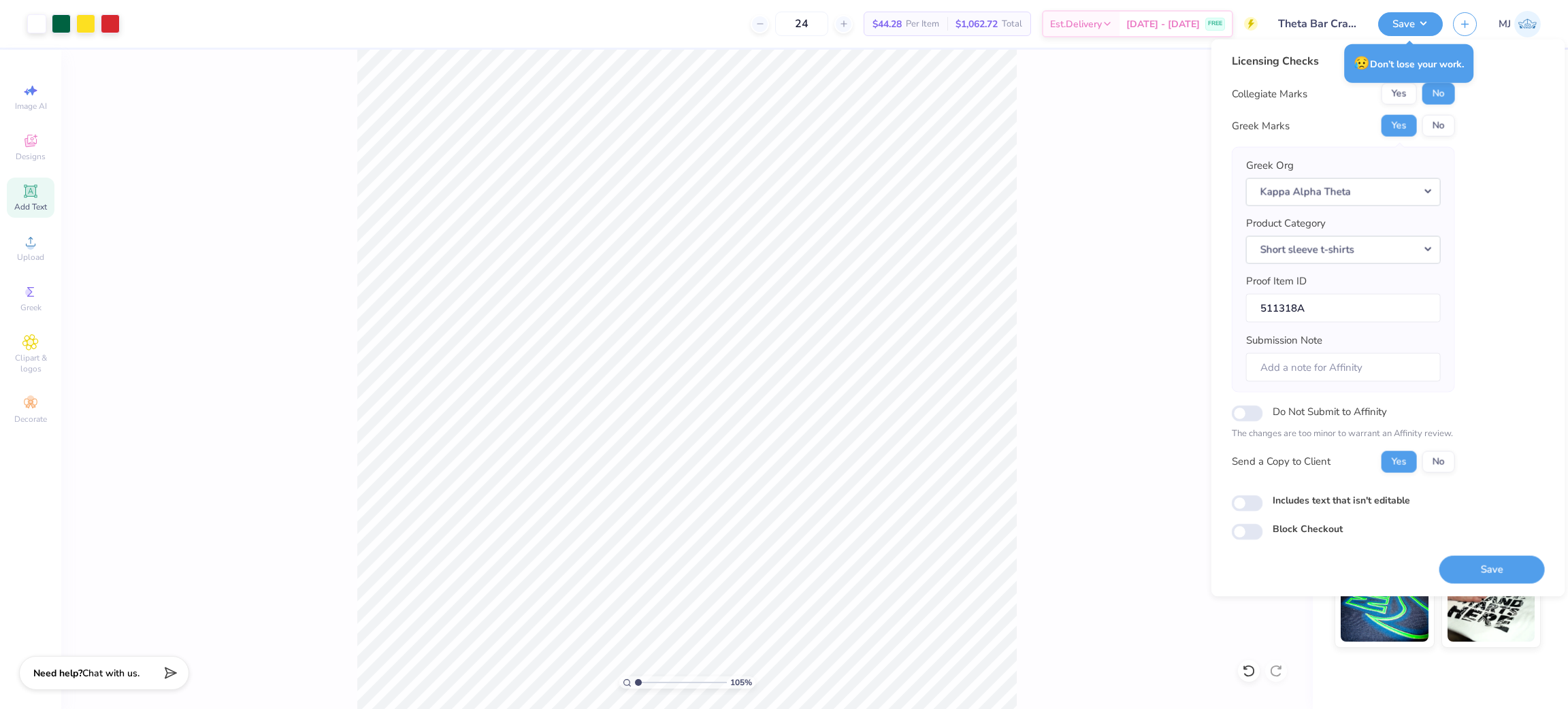
type input "1.05280649388437"
